Goal: Task Accomplishment & Management: Use online tool/utility

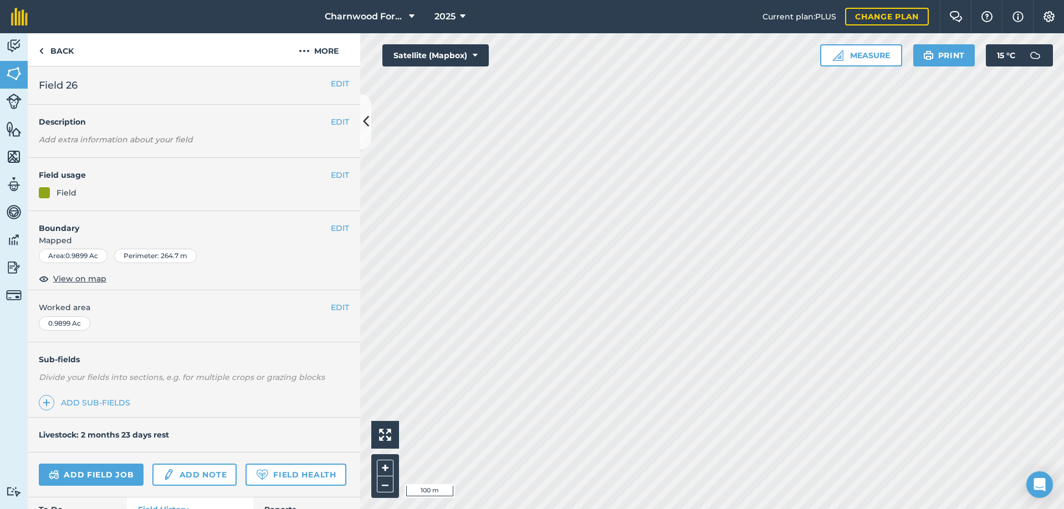
scroll to position [221, 0]
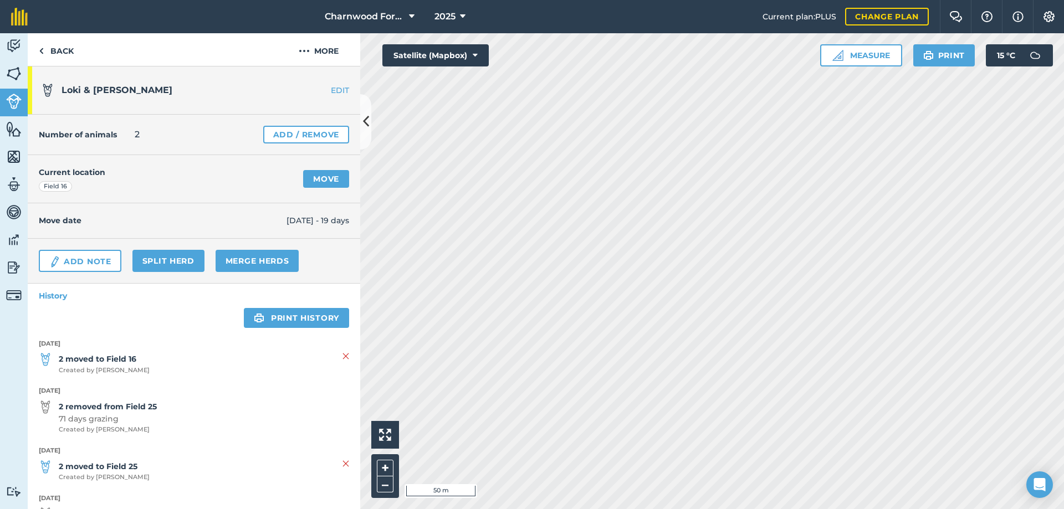
click at [94, 368] on span "Created by [PERSON_NAME]" at bounding box center [104, 371] width 91 height 10
click at [66, 367] on span "Created by [PERSON_NAME]" at bounding box center [104, 371] width 91 height 10
click at [315, 183] on link "Move" at bounding box center [326, 179] width 46 height 18
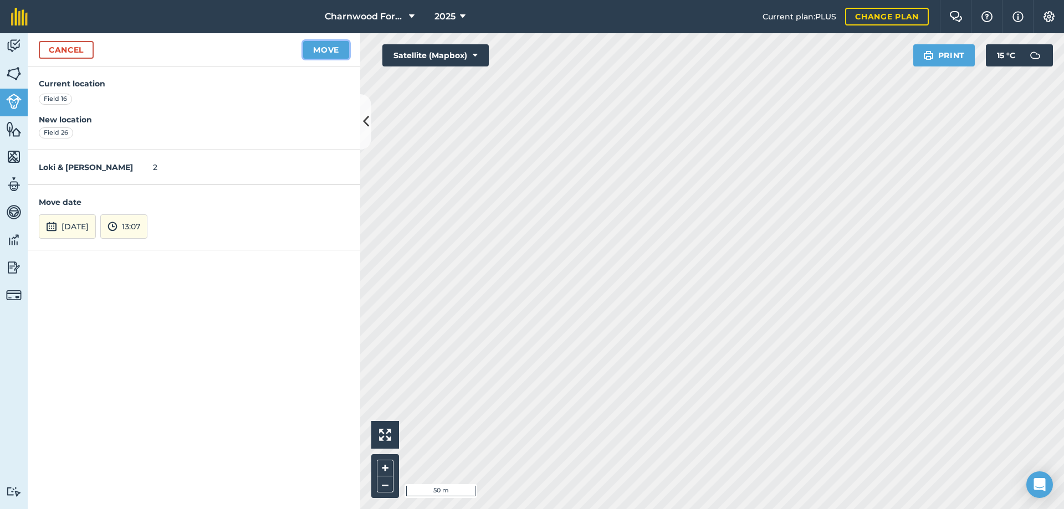
click at [322, 50] on button "Move" at bounding box center [326, 50] width 46 height 18
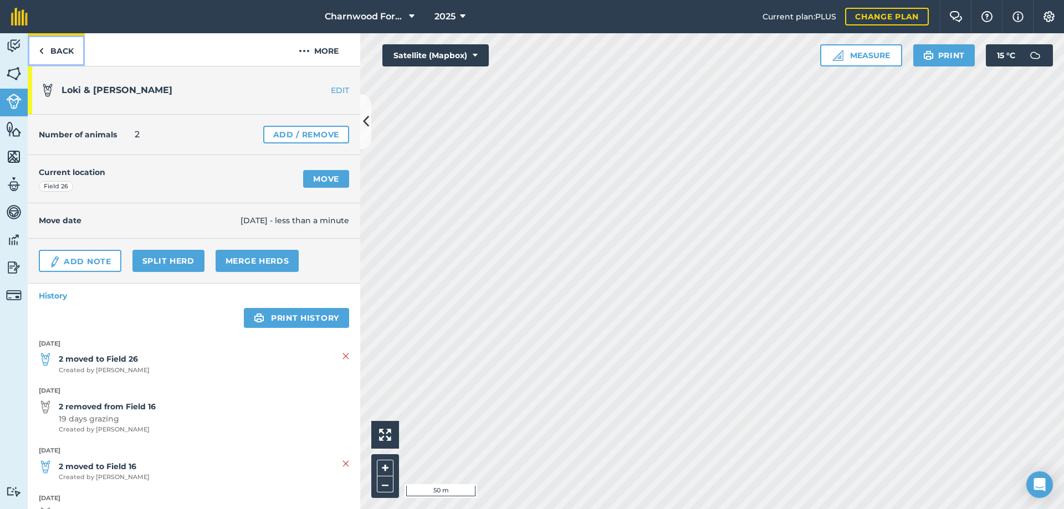
click at [48, 55] on link "Back" at bounding box center [56, 49] width 57 height 33
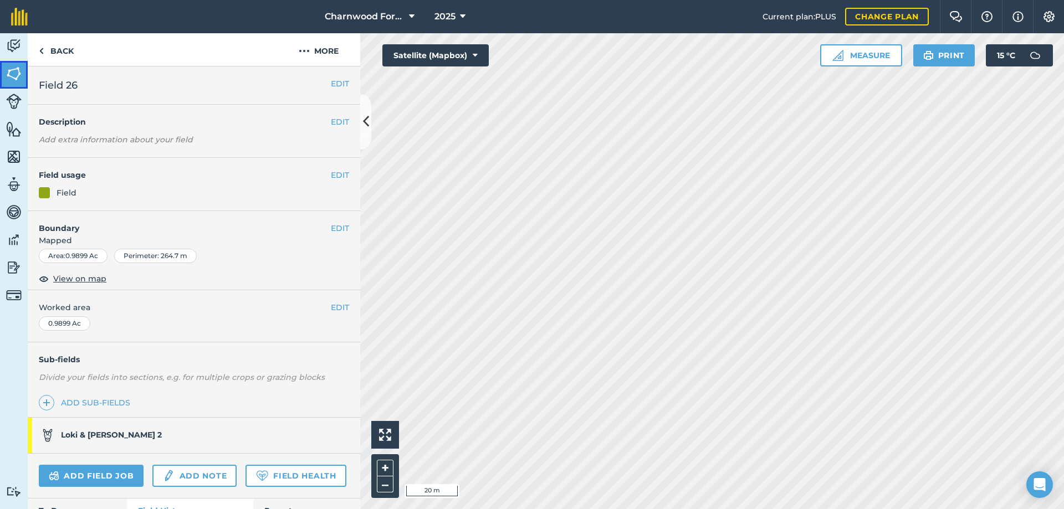
click at [18, 68] on img at bounding box center [14, 73] width 16 height 17
